Goal: Task Accomplishment & Management: Manage account settings

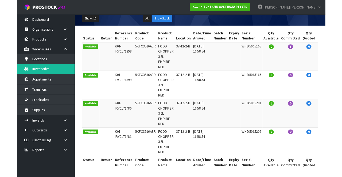
scroll to position [81, 0]
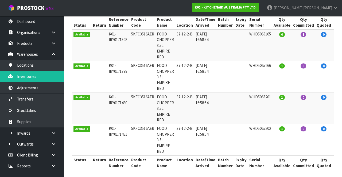
click at [332, 10] on link "[PERSON_NAME]" at bounding box center [301, 8] width 79 height 16
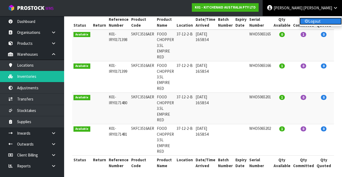
click at [325, 20] on link "Logout" at bounding box center [320, 21] width 42 height 7
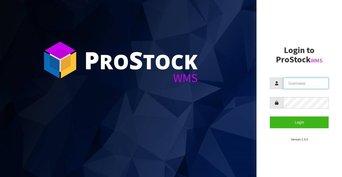
click at [303, 85] on input "text" at bounding box center [305, 83] width 45 height 11
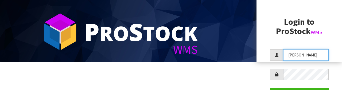
scroll to position [41, 0]
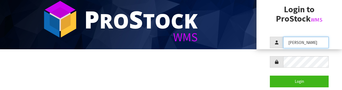
type input "[PERSON_NAME]"
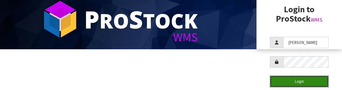
click at [305, 84] on button "Login" at bounding box center [299, 81] width 59 height 11
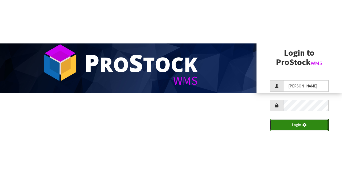
scroll to position [0, 0]
